Goal: Transaction & Acquisition: Book appointment/travel/reservation

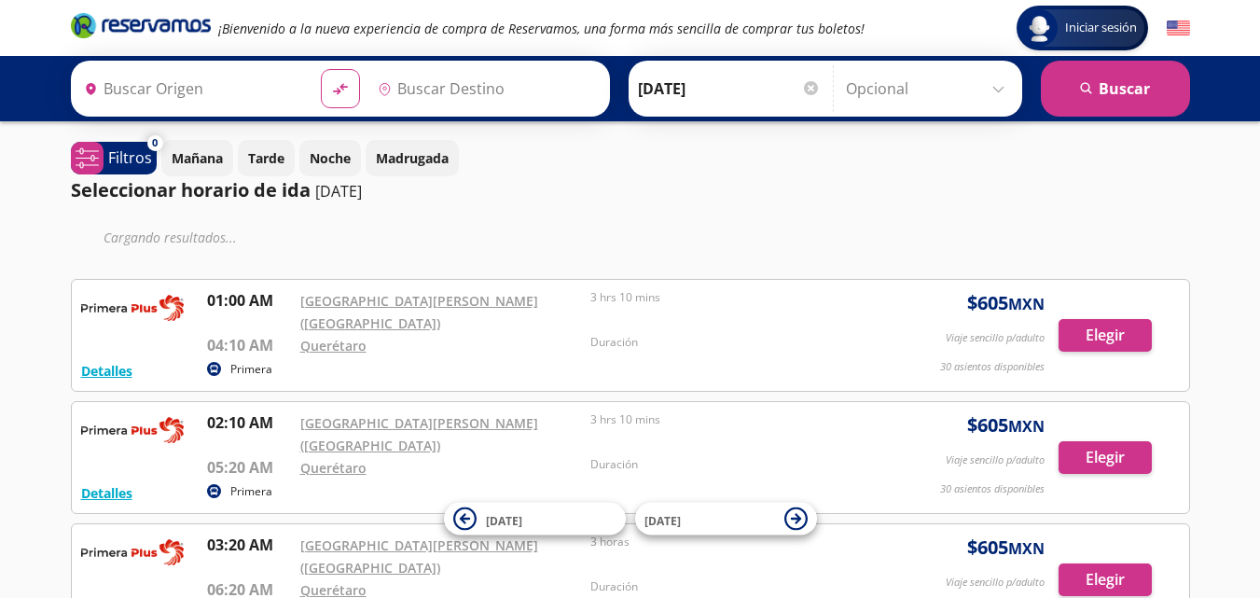
type input "[GEOGRAPHIC_DATA][PERSON_NAME] ([GEOGRAPHIC_DATA]), [GEOGRAPHIC_DATA]"
type input "Querétaro, Querétaro"
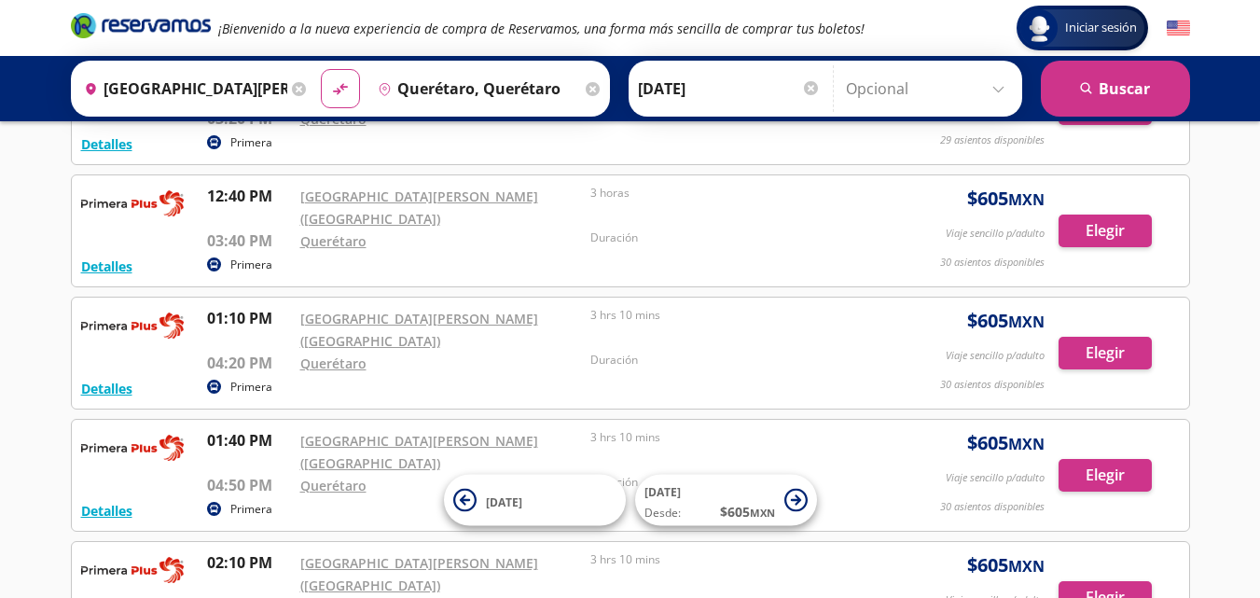
scroll to position [1510, 0]
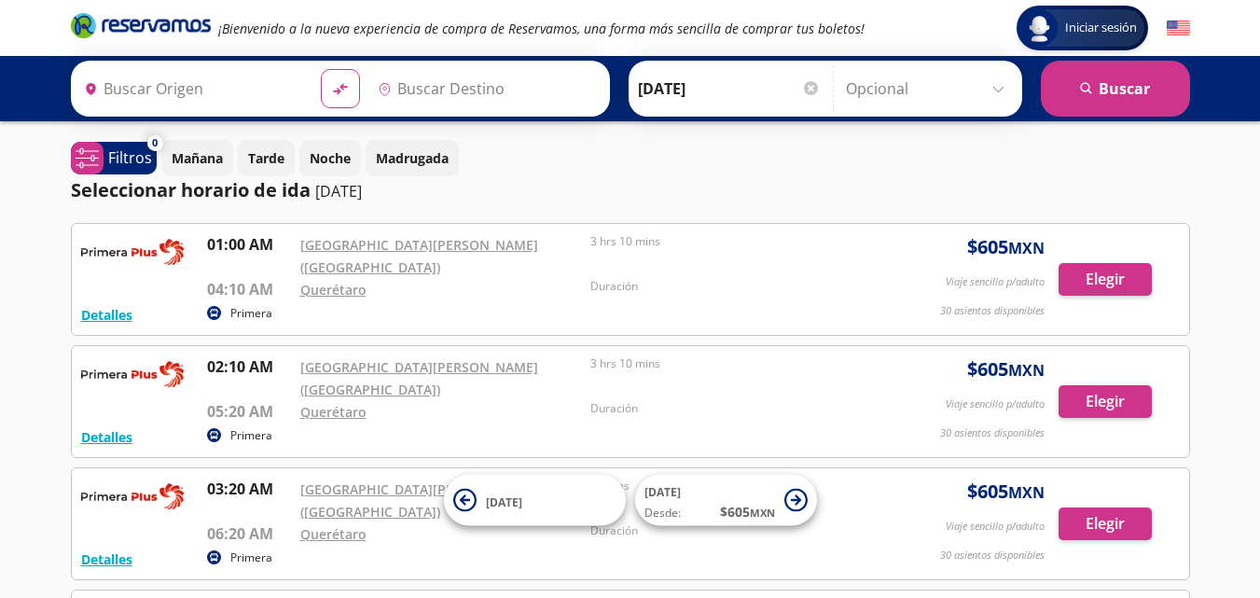
type input "[GEOGRAPHIC_DATA][PERSON_NAME] ([GEOGRAPHIC_DATA]), [GEOGRAPHIC_DATA]"
type input "Querétaro, Querétaro"
click at [292, 90] on icon at bounding box center [299, 89] width 14 height 14
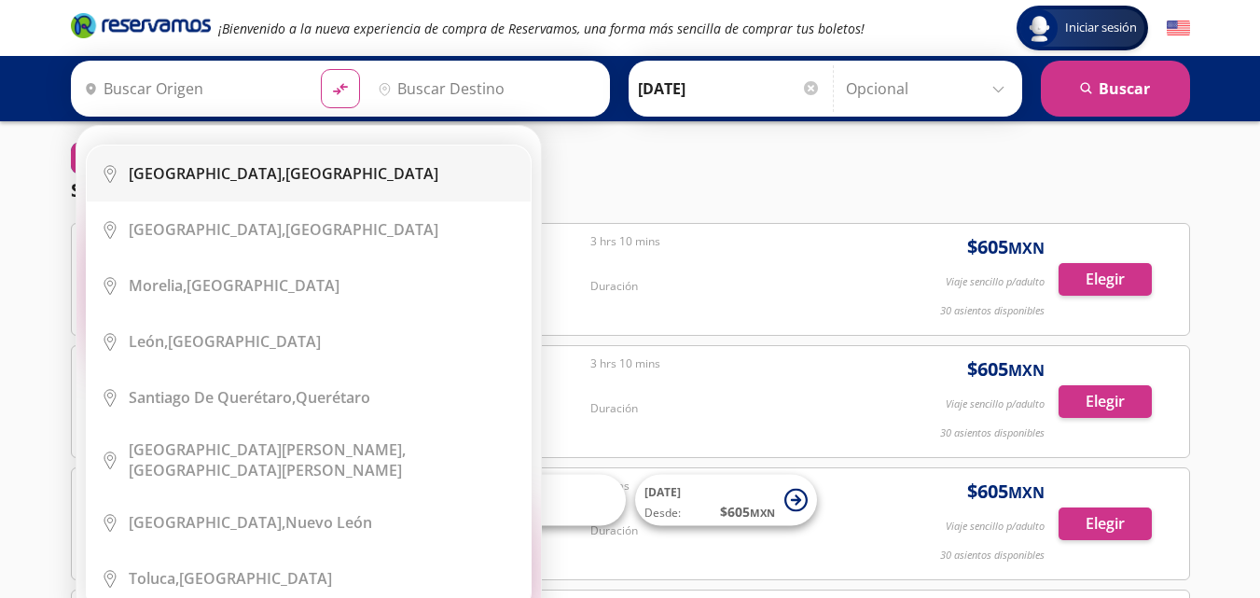
click at [229, 175] on b "[GEOGRAPHIC_DATA]," at bounding box center [207, 173] width 157 height 21
type input "[GEOGRAPHIC_DATA], [GEOGRAPHIC_DATA]"
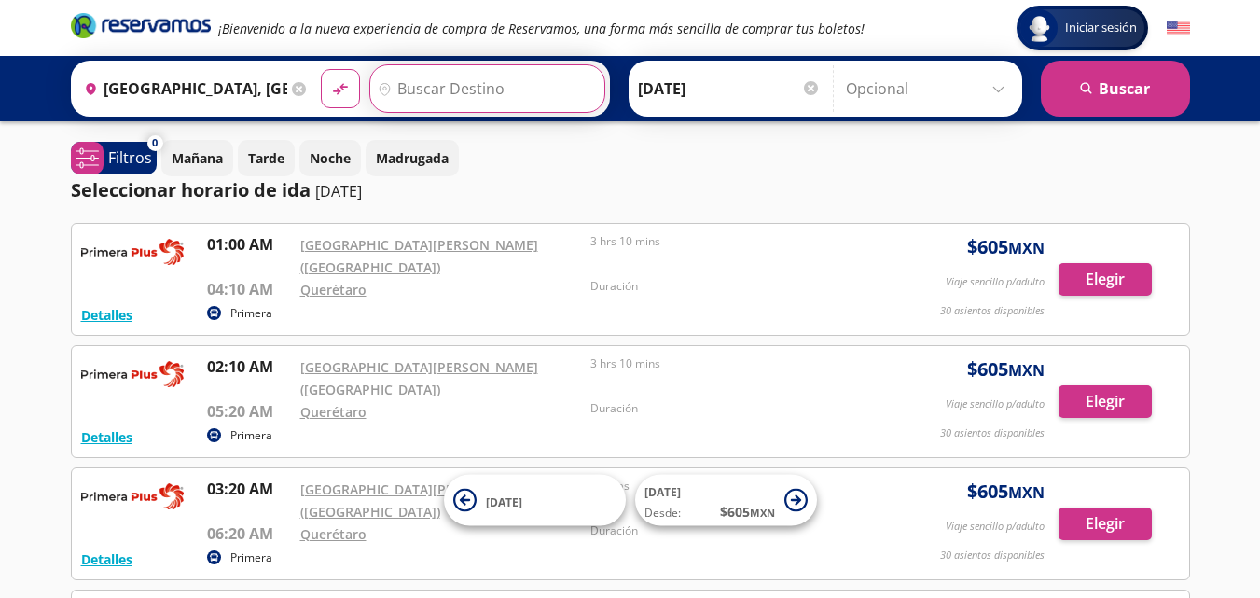
click at [438, 85] on input "Destino" at bounding box center [485, 88] width 230 height 47
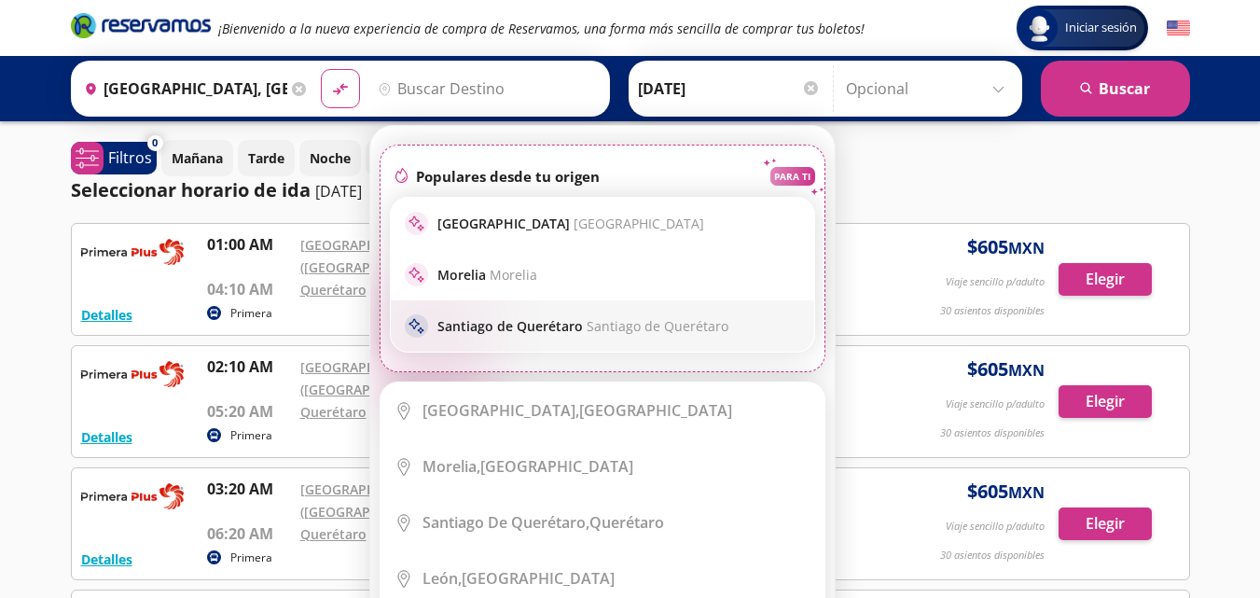
click at [475, 318] on p "Santiago de Querétaro Santiago de Querétaro" at bounding box center [583, 326] width 291 height 18
type input "Santiago de Querétaro, [GEOGRAPHIC_DATA]"
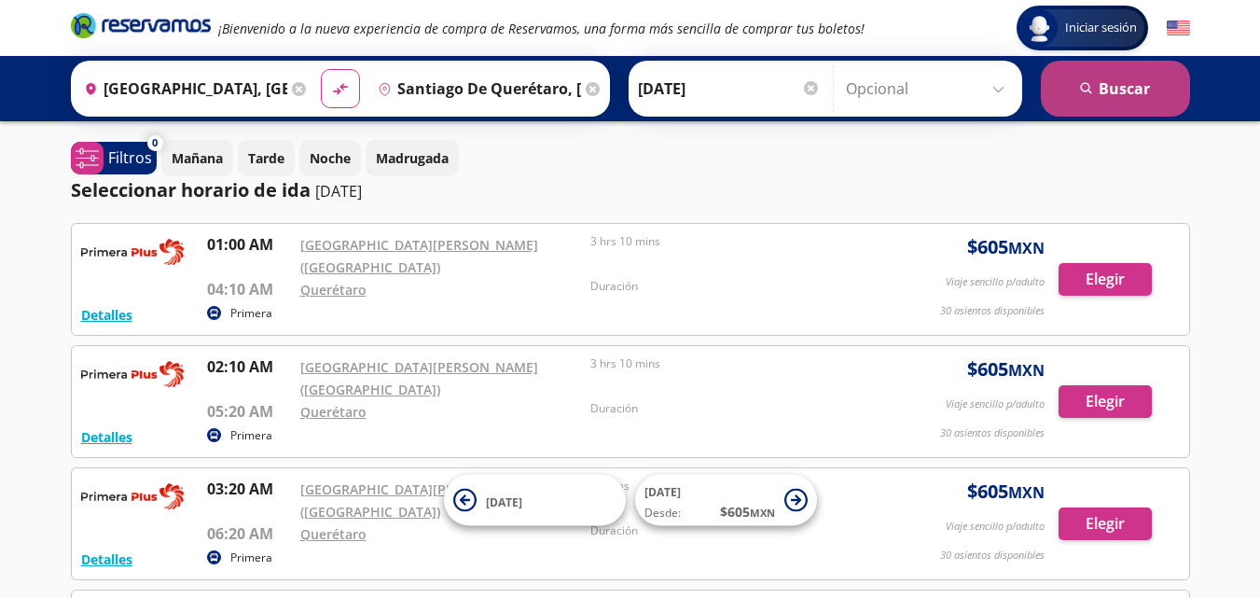
click at [1129, 74] on button "search [GEOGRAPHIC_DATA]" at bounding box center [1115, 89] width 149 height 56
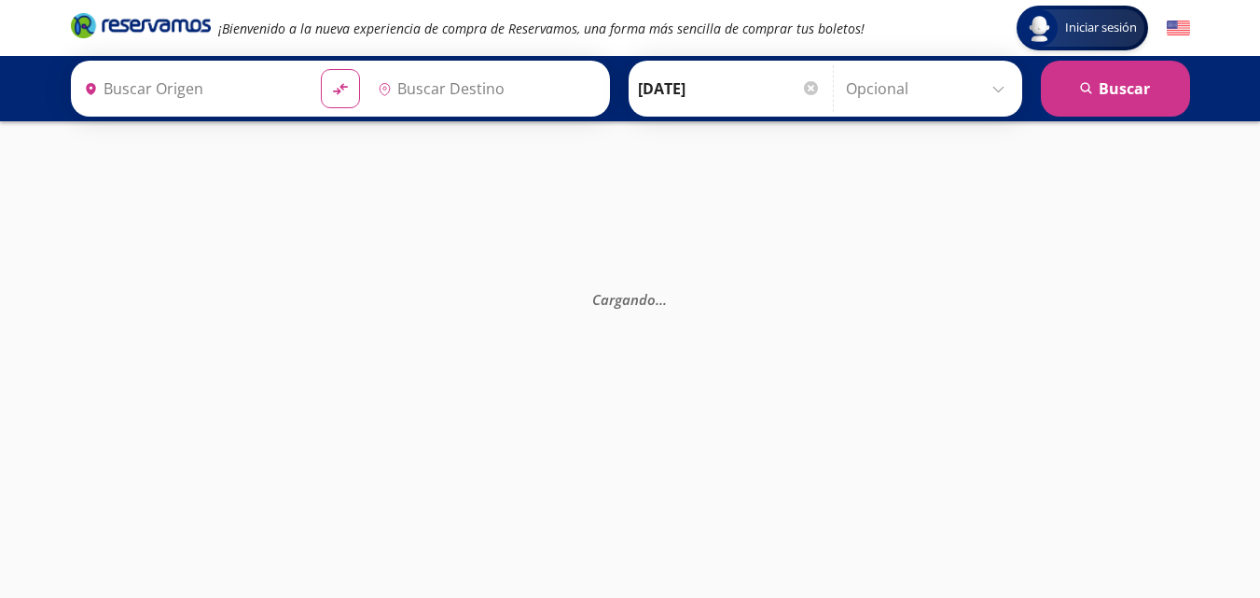
type input "[GEOGRAPHIC_DATA], [GEOGRAPHIC_DATA]"
type input "Santiago de Querétaro, [GEOGRAPHIC_DATA]"
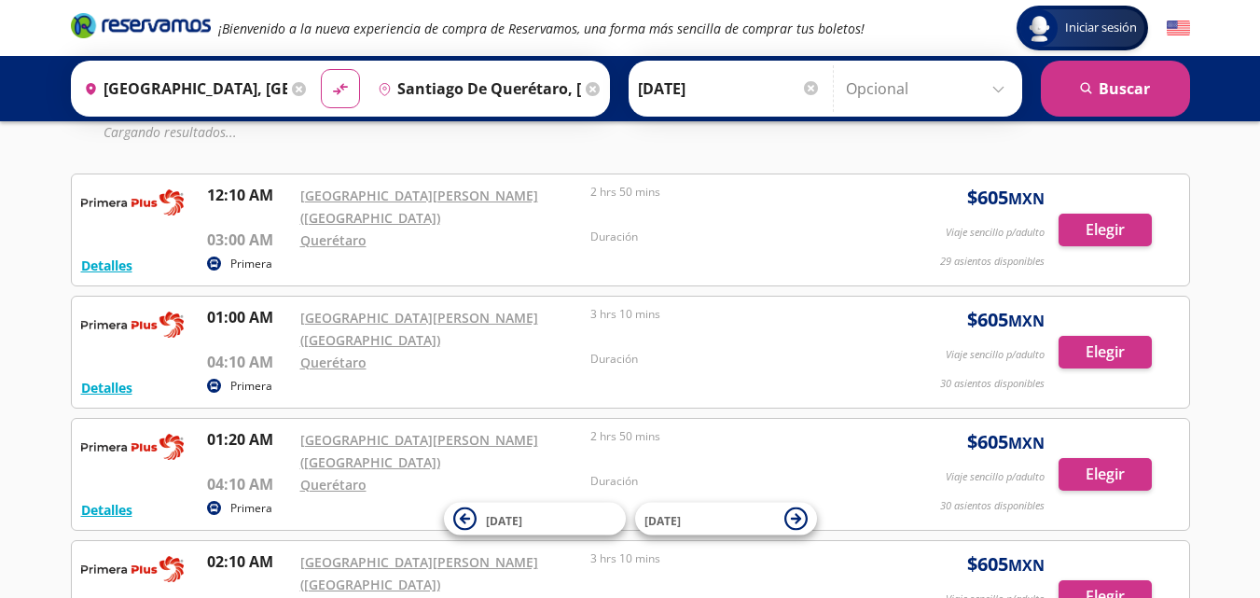
scroll to position [119, 0]
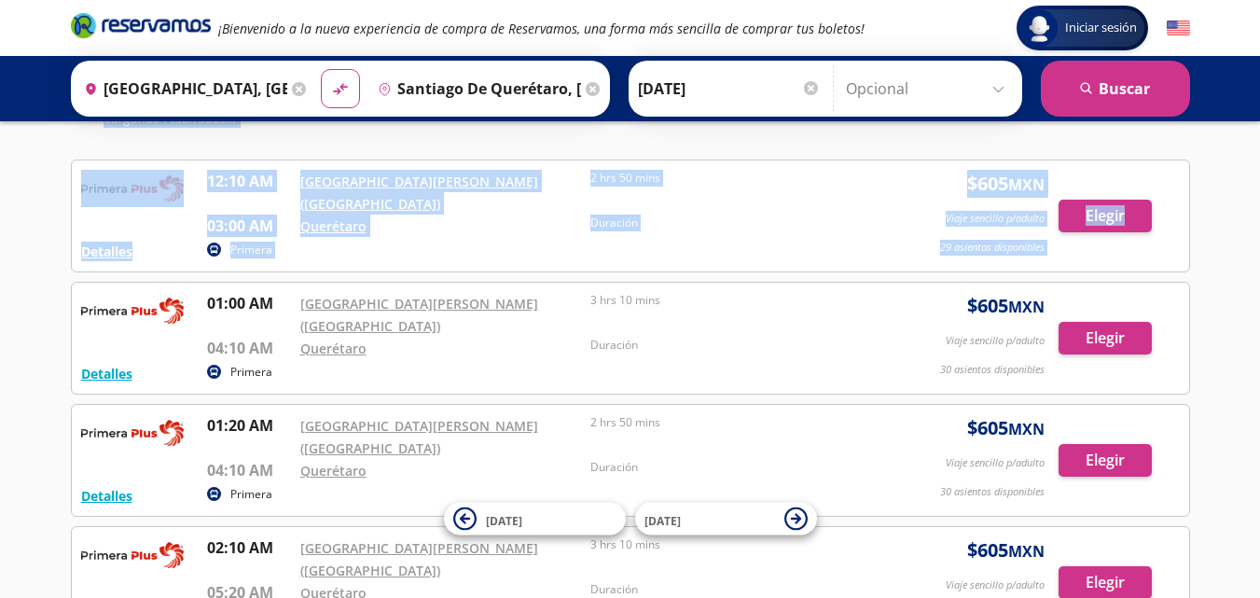
drag, startPoint x: 1259, startPoint y: 95, endPoint x: 1271, endPoint y: 205, distance: 110.8
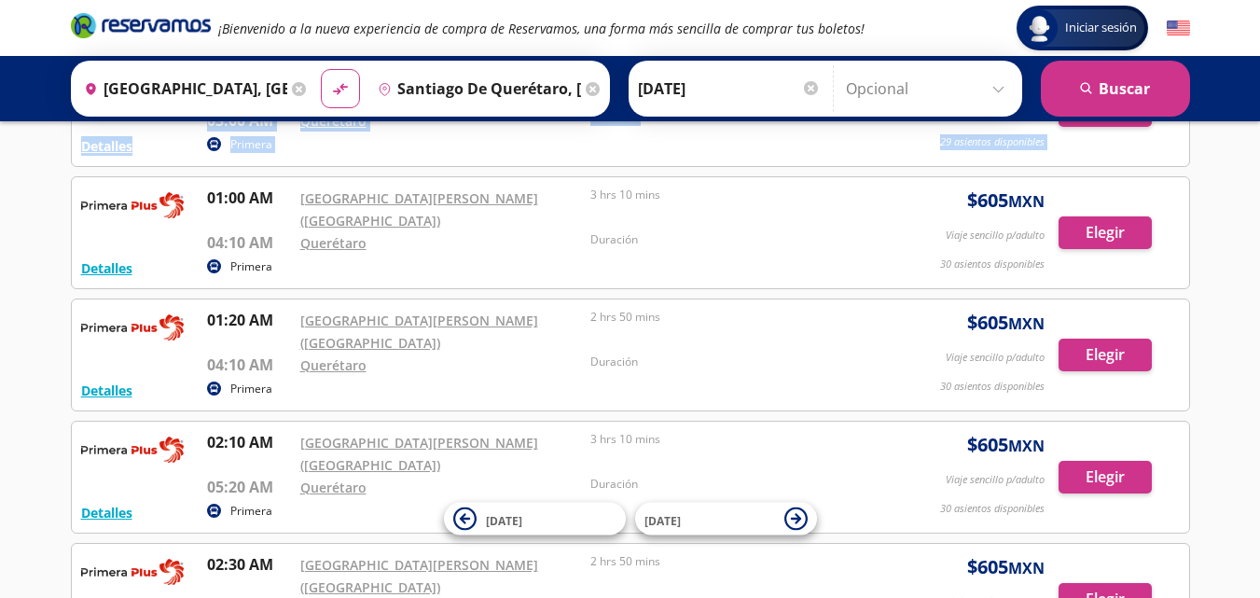
scroll to position [299, 0]
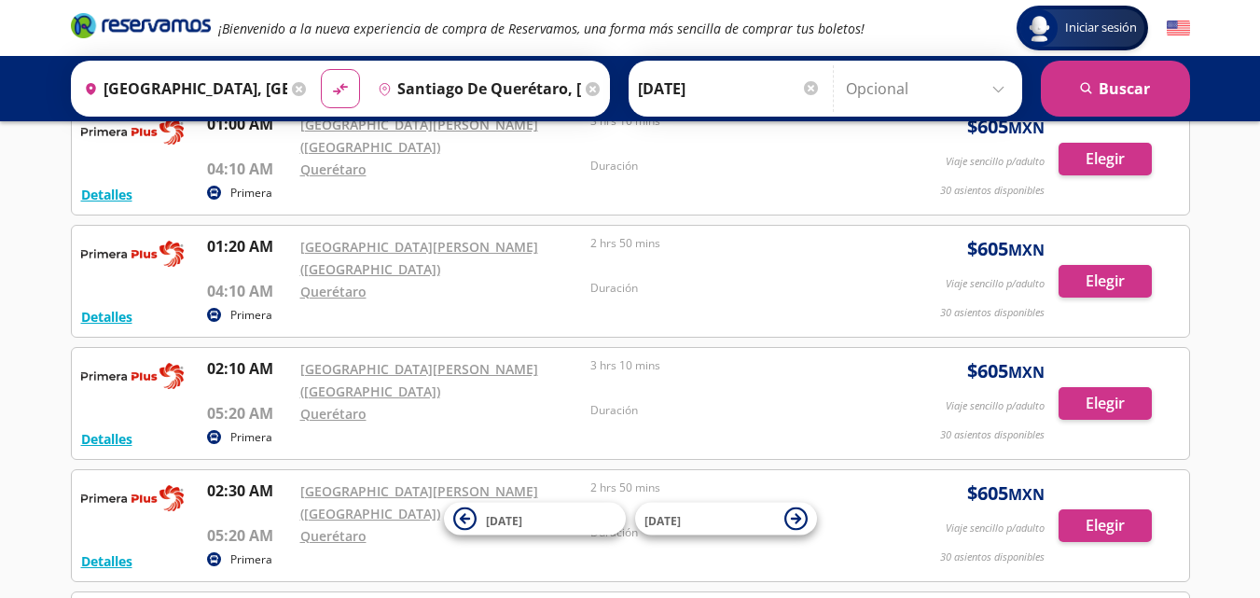
click at [293, 88] on icon at bounding box center [299, 89] width 14 height 14
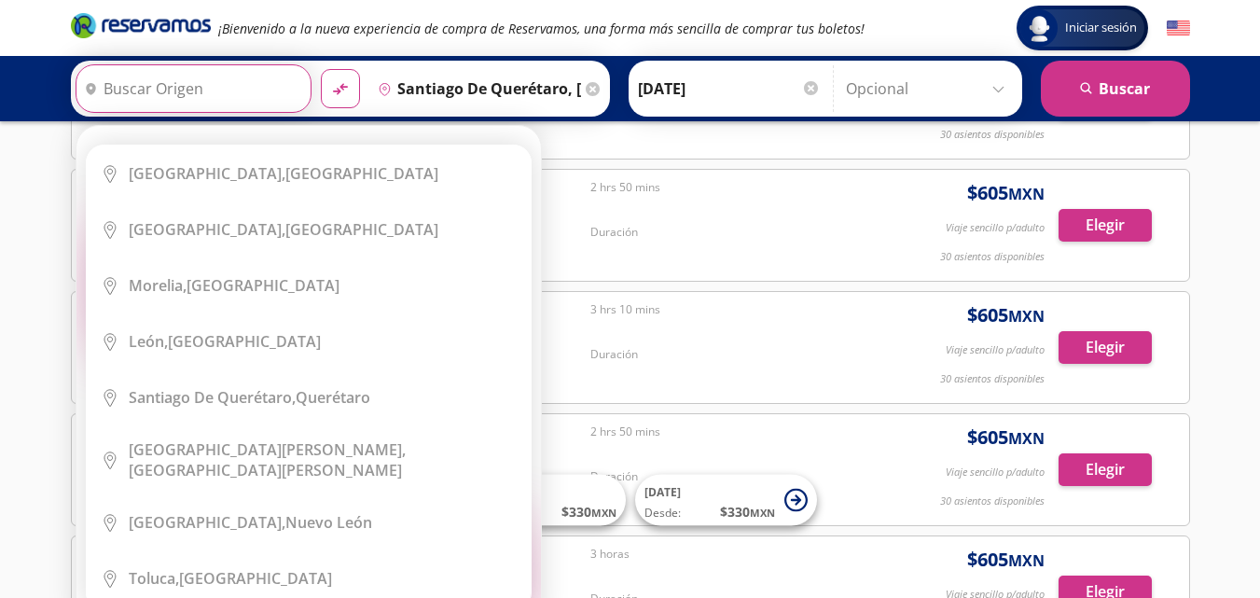
click at [293, 126] on div "Elige tu origen Close Origen heroicons:map-pin-20-solid serch-icon City Icon [G…" at bounding box center [309, 378] width 465 height 504
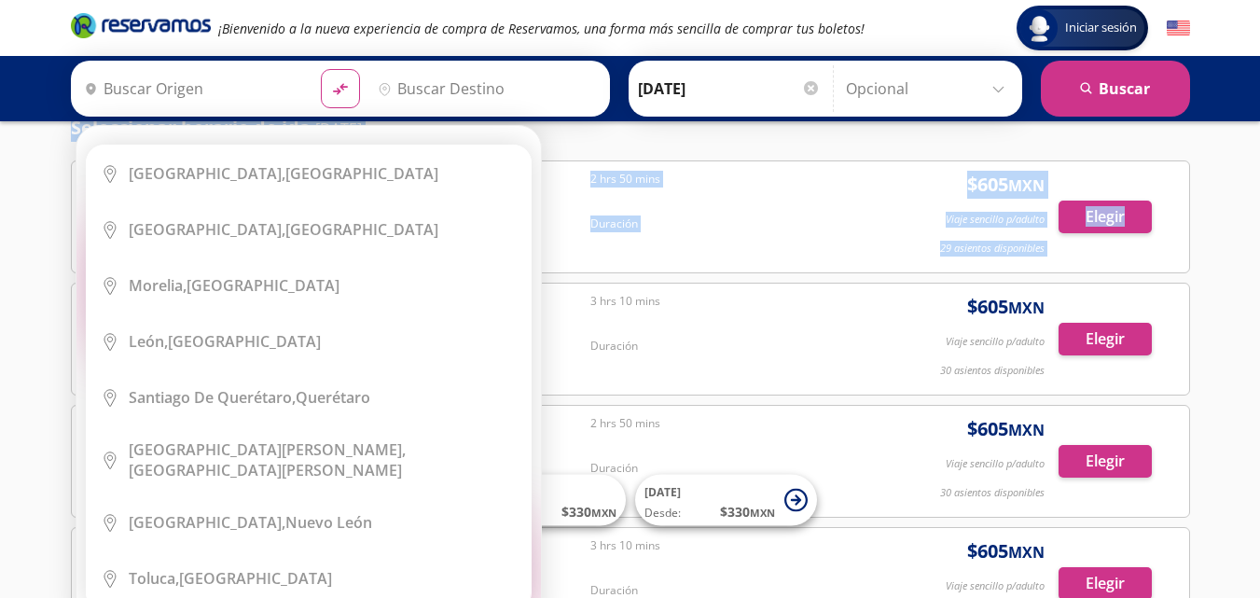
scroll to position [0, 0]
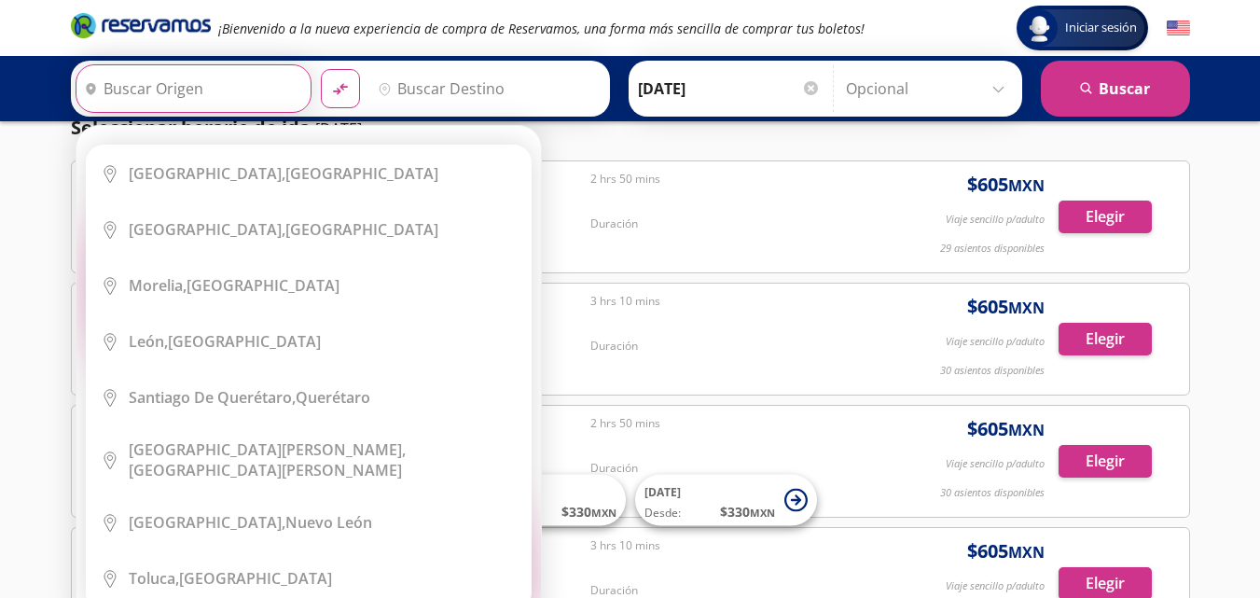
click at [221, 80] on input "Origen" at bounding box center [192, 88] width 230 height 47
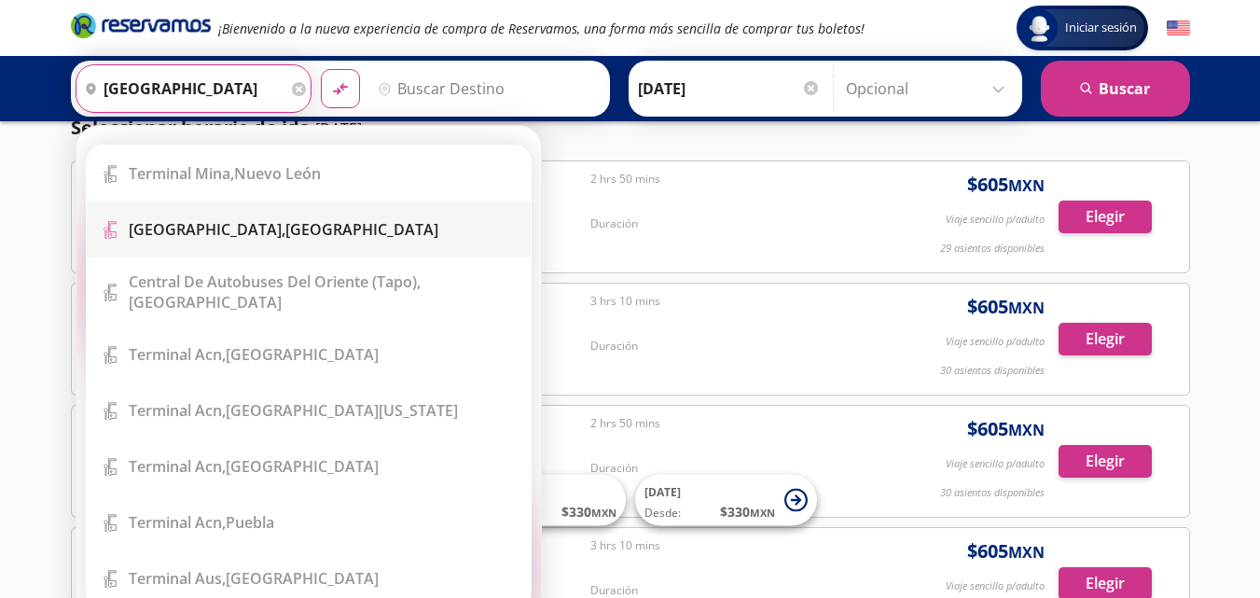
click at [230, 228] on b "[GEOGRAPHIC_DATA]," at bounding box center [207, 229] width 157 height 21
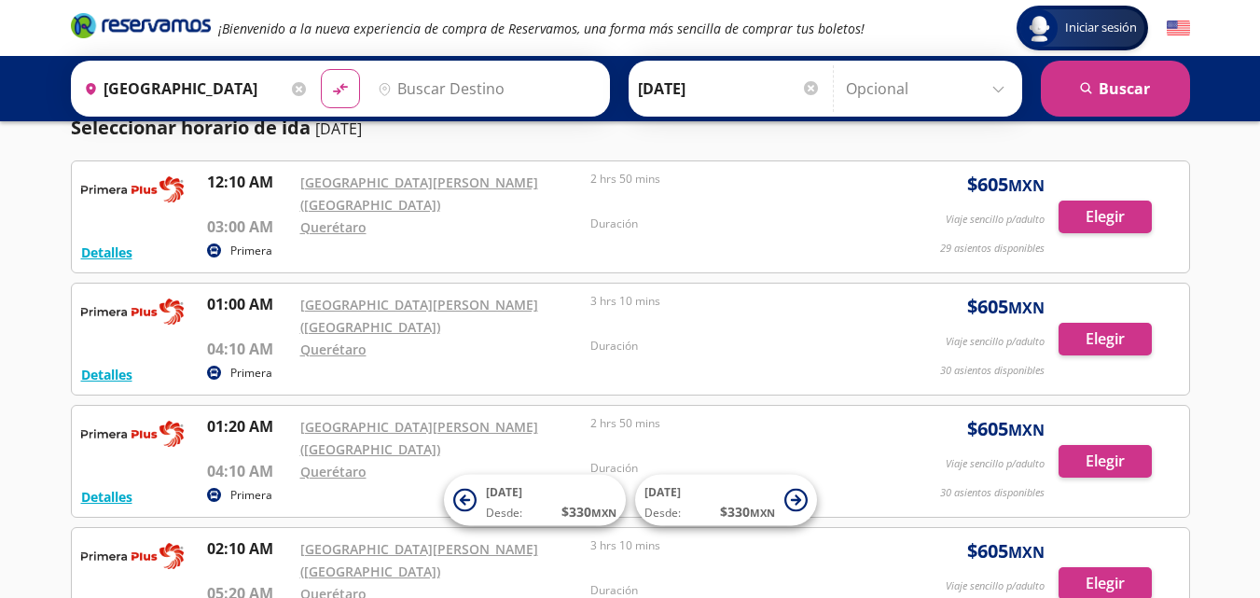
type input "[GEOGRAPHIC_DATA], [GEOGRAPHIC_DATA]"
click at [428, 88] on input "Destino" at bounding box center [485, 88] width 230 height 47
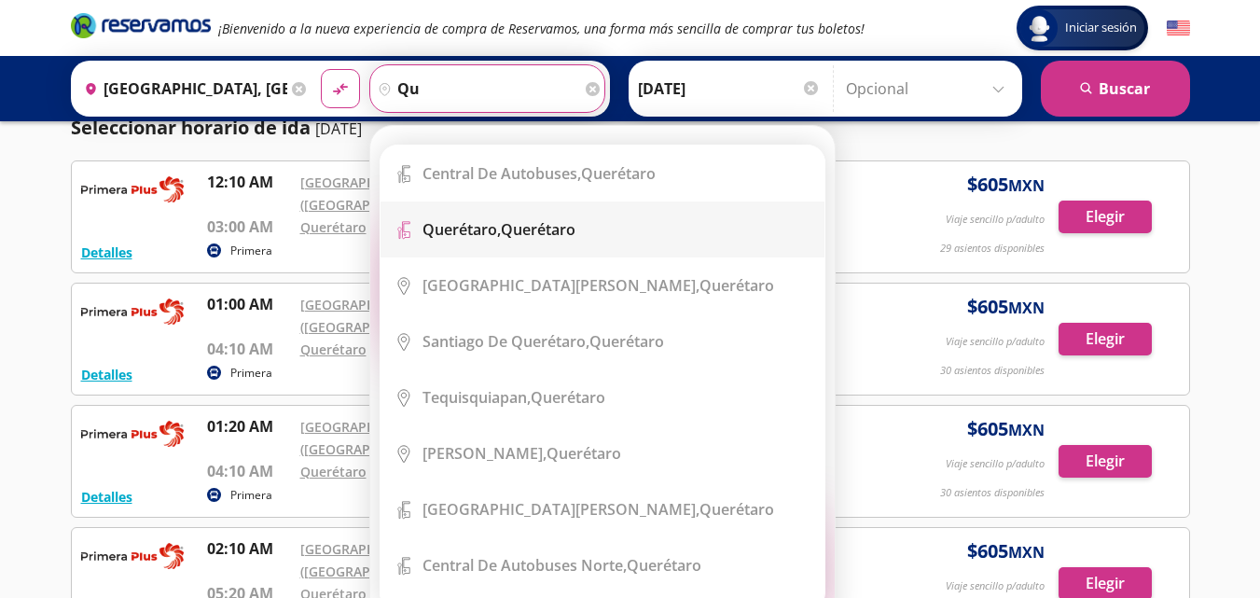
click at [438, 218] on li "Terminal Icon" at bounding box center [603, 230] width 444 height 56
type input "Querétaro, Querétaro"
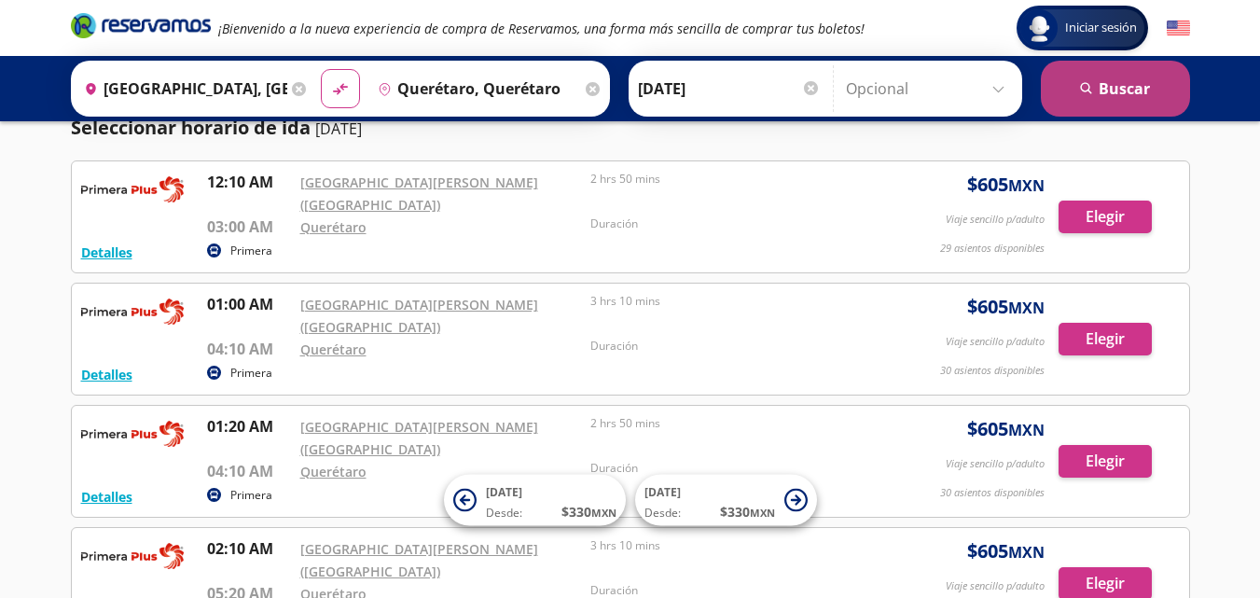
click at [1144, 90] on button "search [GEOGRAPHIC_DATA]" at bounding box center [1115, 89] width 149 height 56
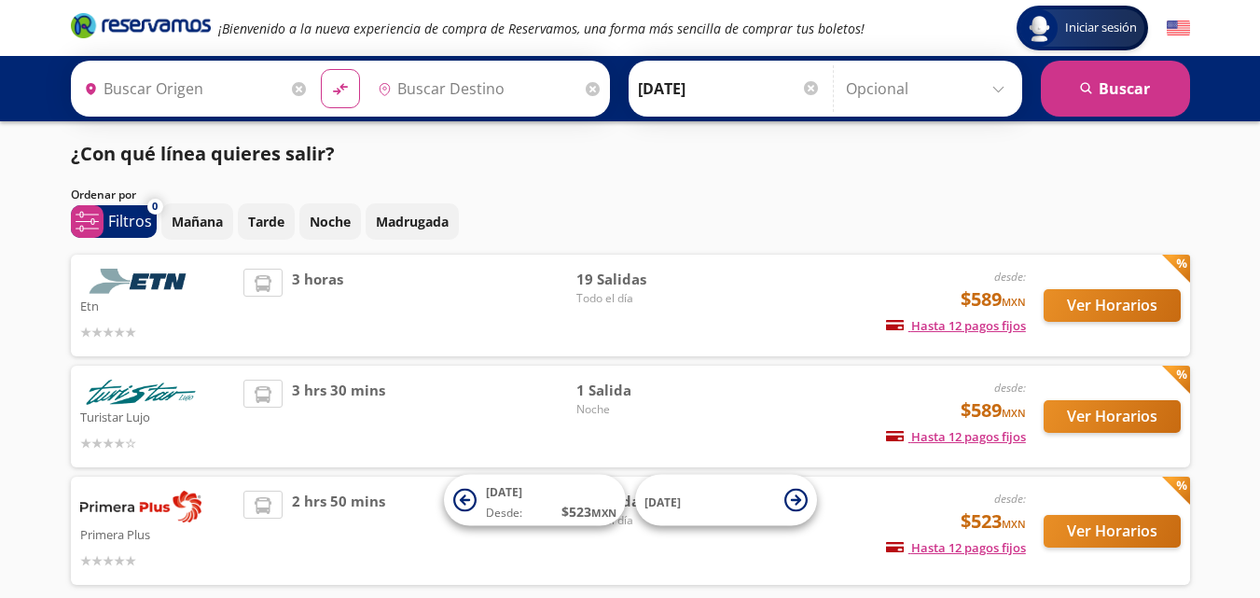
type input "[GEOGRAPHIC_DATA], [GEOGRAPHIC_DATA]"
type input "Querétaro, Querétaro"
